Goal: Navigation & Orientation: Find specific page/section

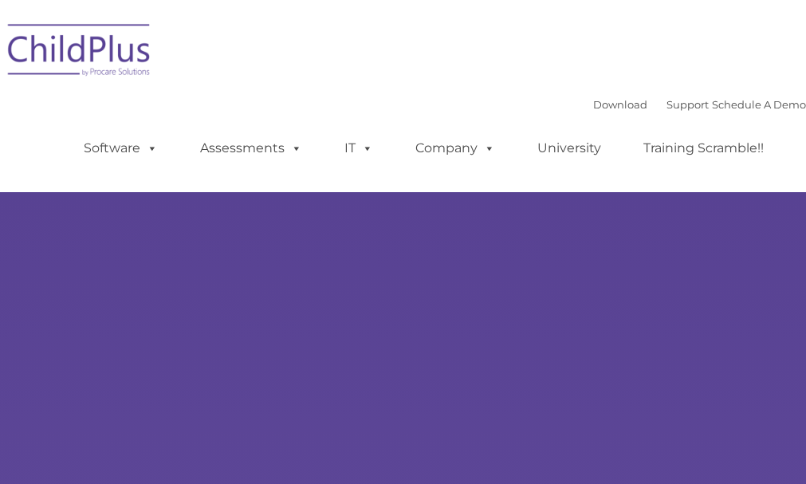
select select "MEDIUM"
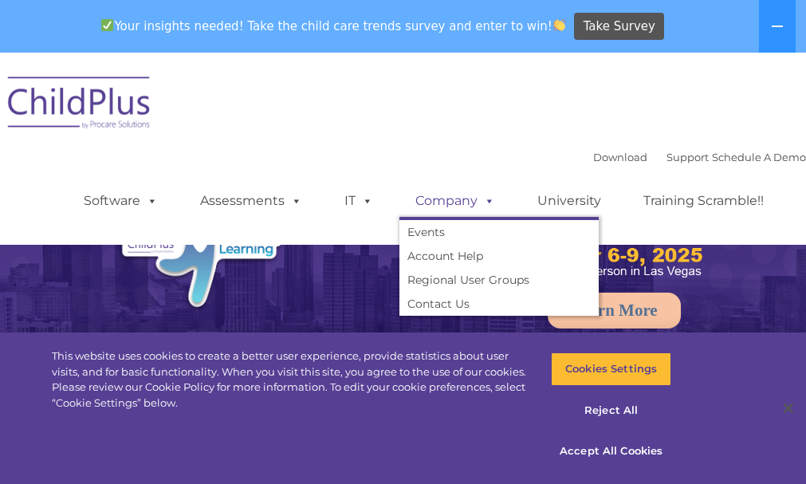
click at [477, 196] on span at bounding box center [486, 200] width 18 height 15
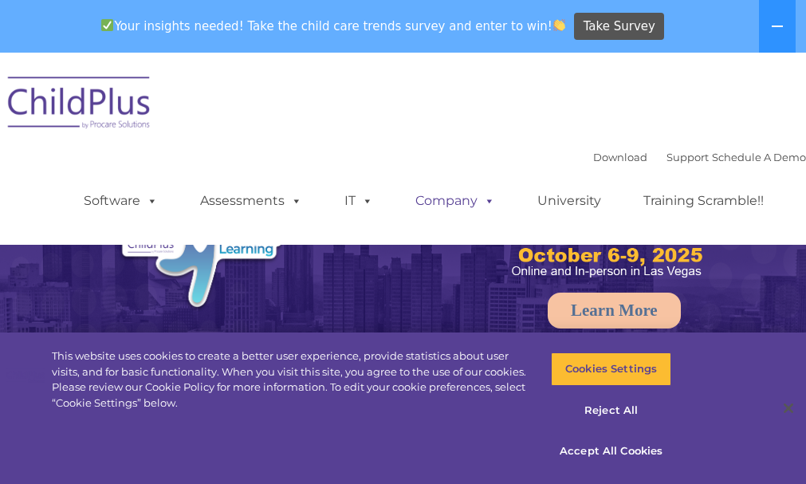
click at [477, 196] on span at bounding box center [486, 200] width 18 height 15
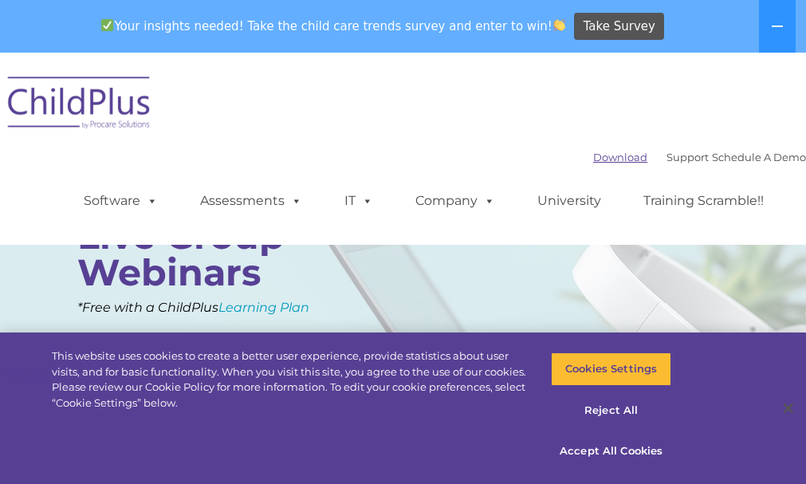
click at [593, 162] on link "Download" at bounding box center [620, 157] width 54 height 13
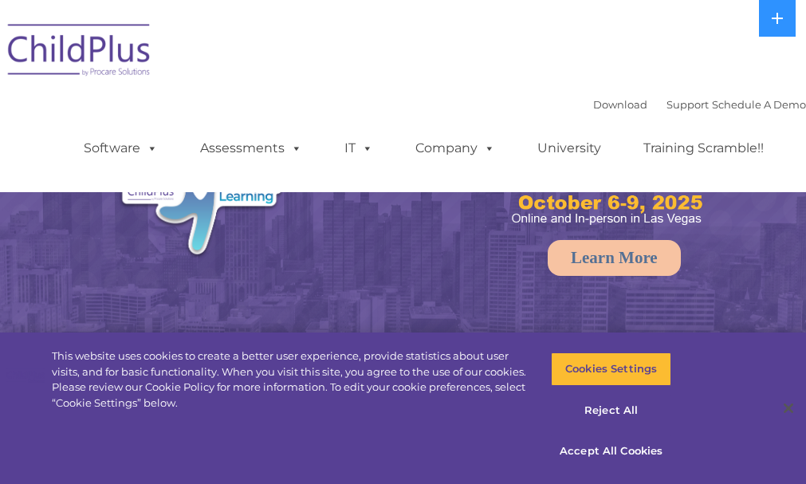
select select "MEDIUM"
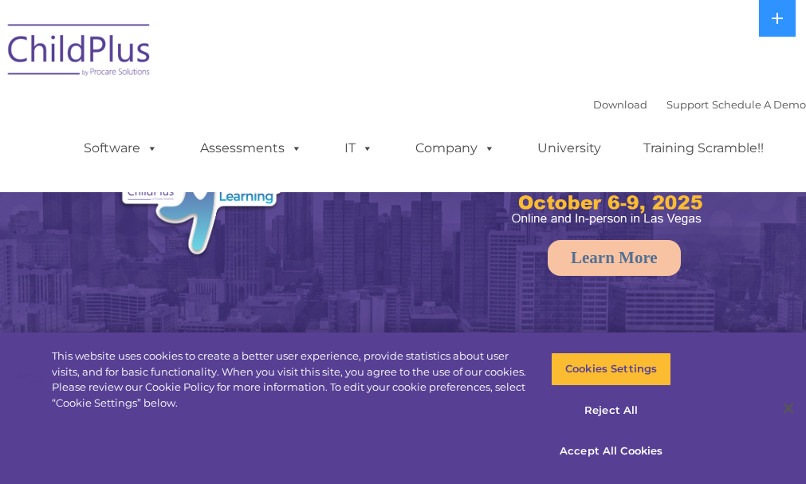
select select "MEDIUM"
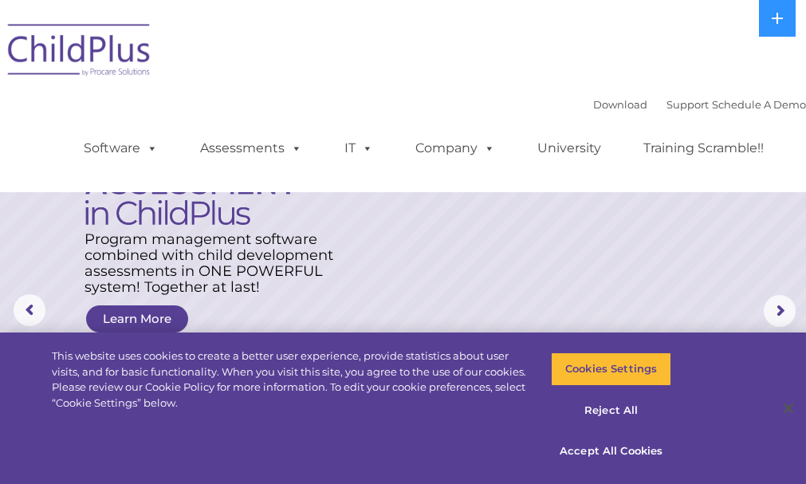
click at [226, 57] on div "Download Support | Schedule A Demo  MENU MENU Software ChildPlus: The original…" at bounding box center [403, 96] width 806 height 168
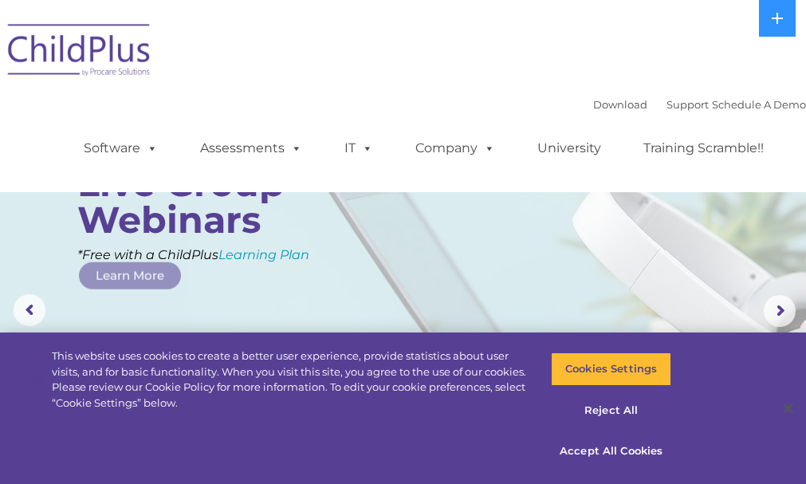
click at [226, 57] on div "Download Support | Schedule A Demo  MENU MENU Software ChildPlus: The original…" at bounding box center [403, 96] width 806 height 168
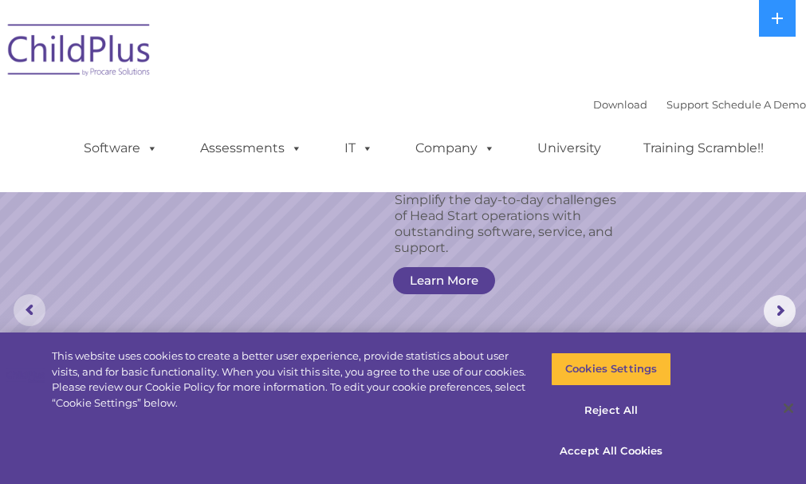
click at [36, 309] on rs-arrow at bounding box center [30, 310] width 32 height 32
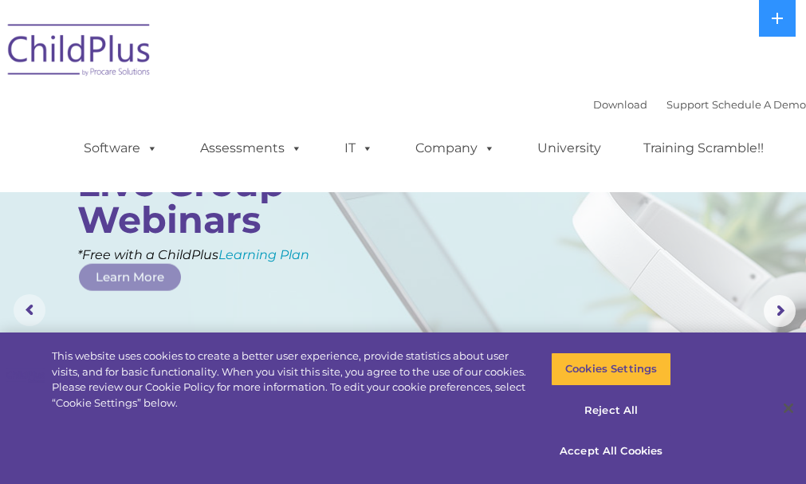
click at [30, 307] on rs-arrow at bounding box center [30, 310] width 32 height 32
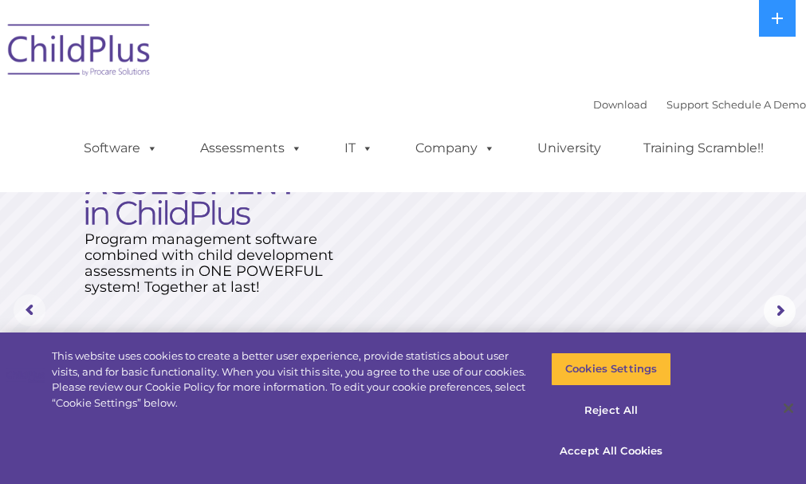
click at [29, 304] on rs-arrow at bounding box center [30, 310] width 32 height 32
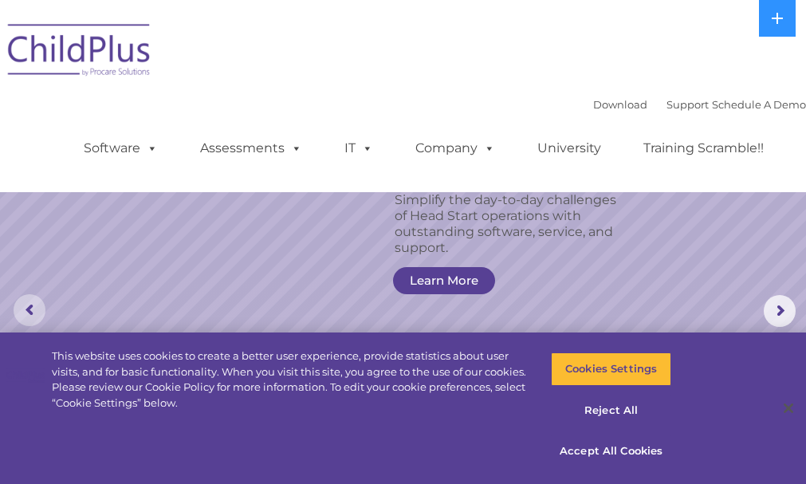
drag, startPoint x: 28, startPoint y: 300, endPoint x: 17, endPoint y: 303, distance: 11.6
click at [17, 303] on rs-arrow at bounding box center [30, 310] width 32 height 32
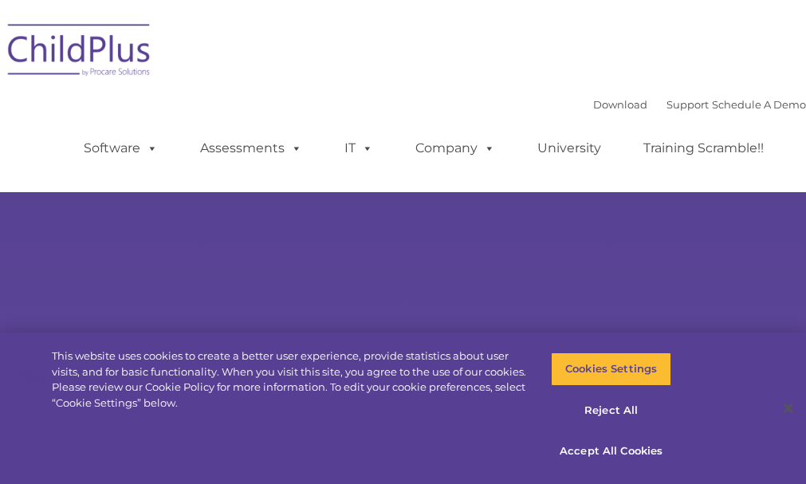
select select "MEDIUM"
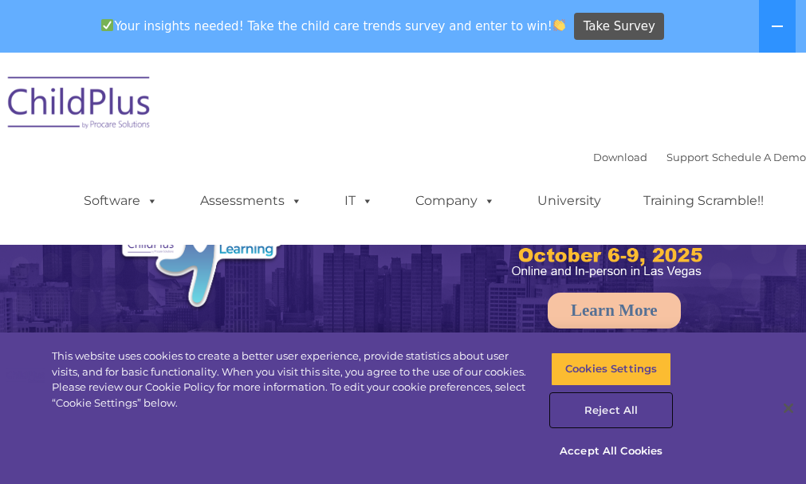
click at [615, 411] on button "Reject All" at bounding box center [611, 410] width 121 height 33
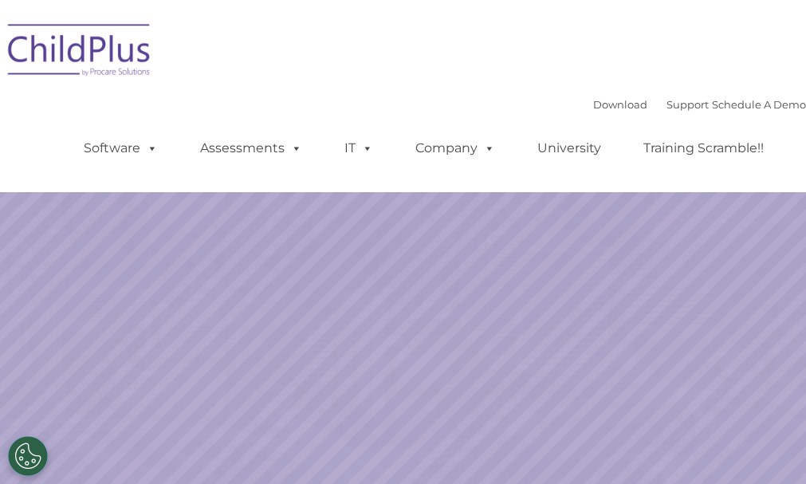
select select "MEDIUM"
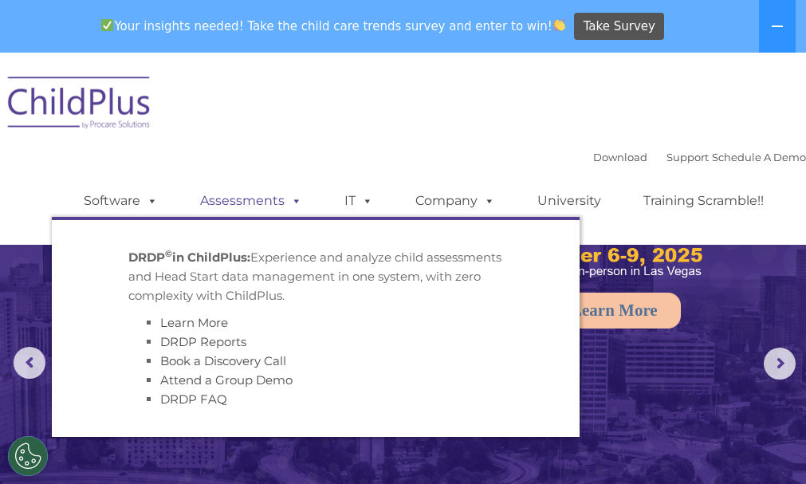
click at [245, 193] on link "Assessments" at bounding box center [251, 201] width 134 height 32
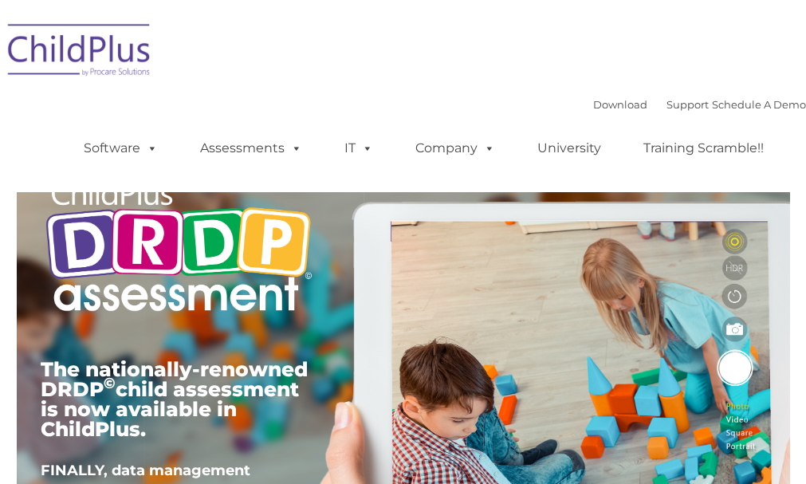
type input ""
